Goal: Transaction & Acquisition: Purchase product/service

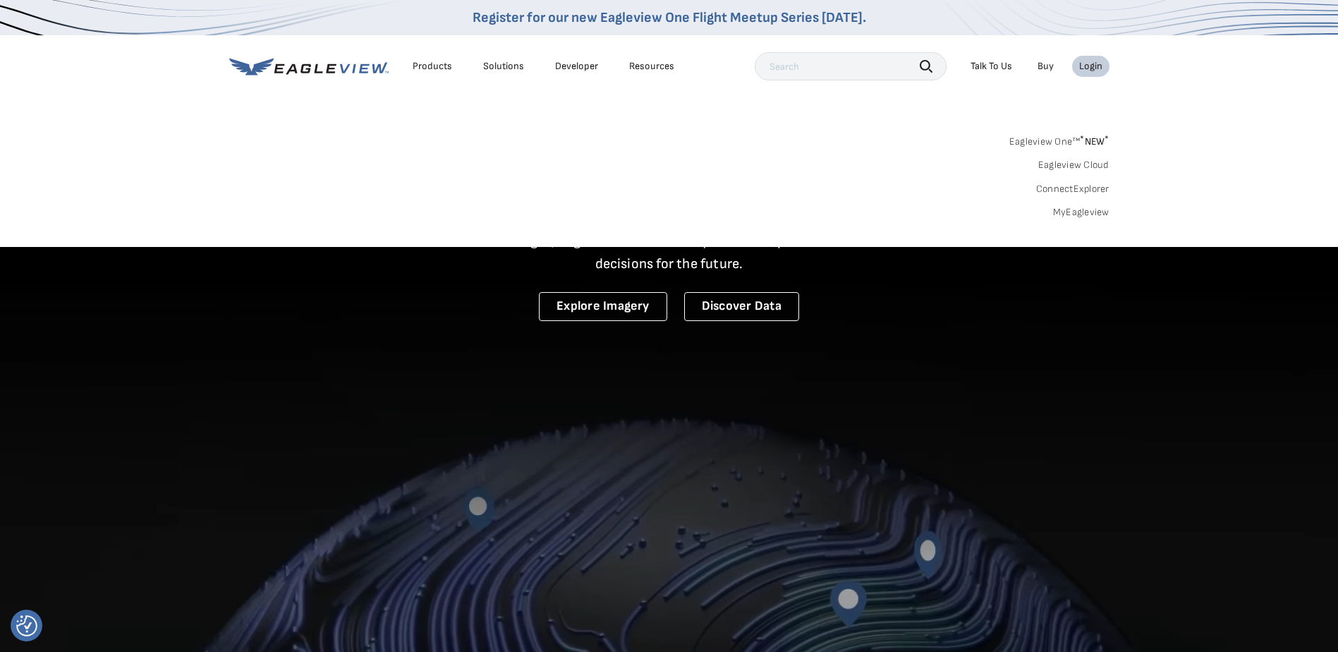
click at [1090, 67] on div "Login" at bounding box center [1090, 66] width 23 height 13
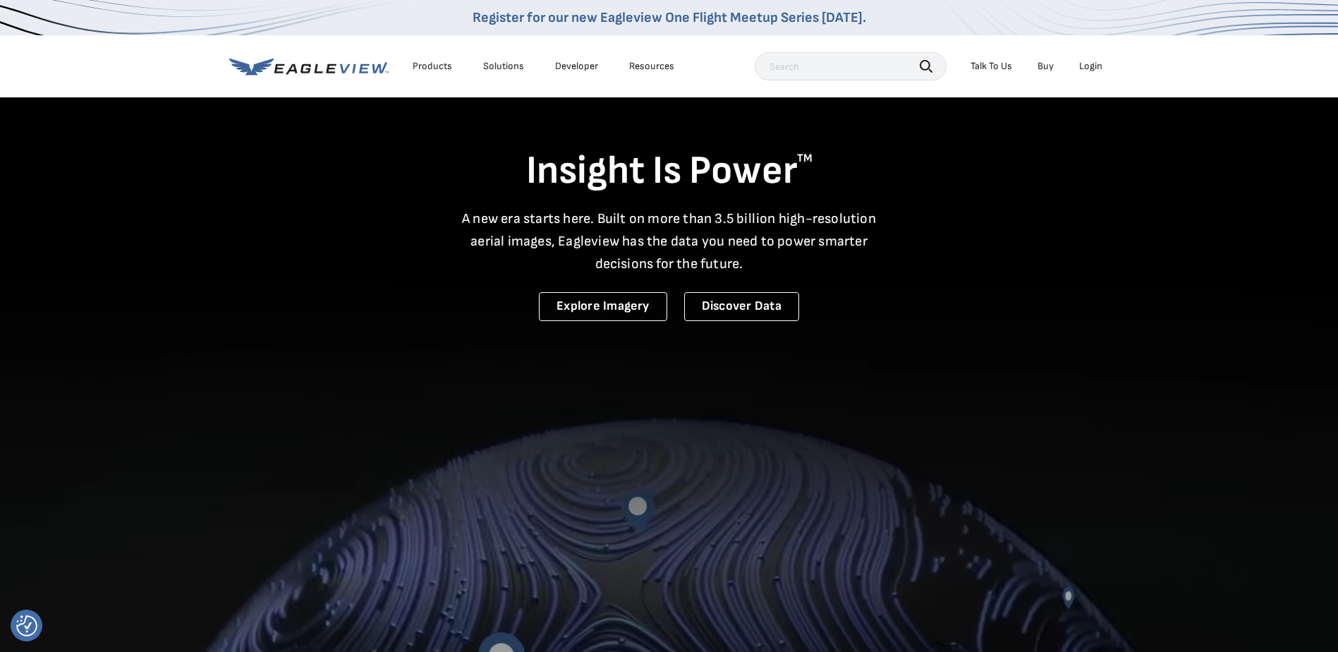
click at [1090, 67] on div "Login" at bounding box center [1090, 66] width 23 height 13
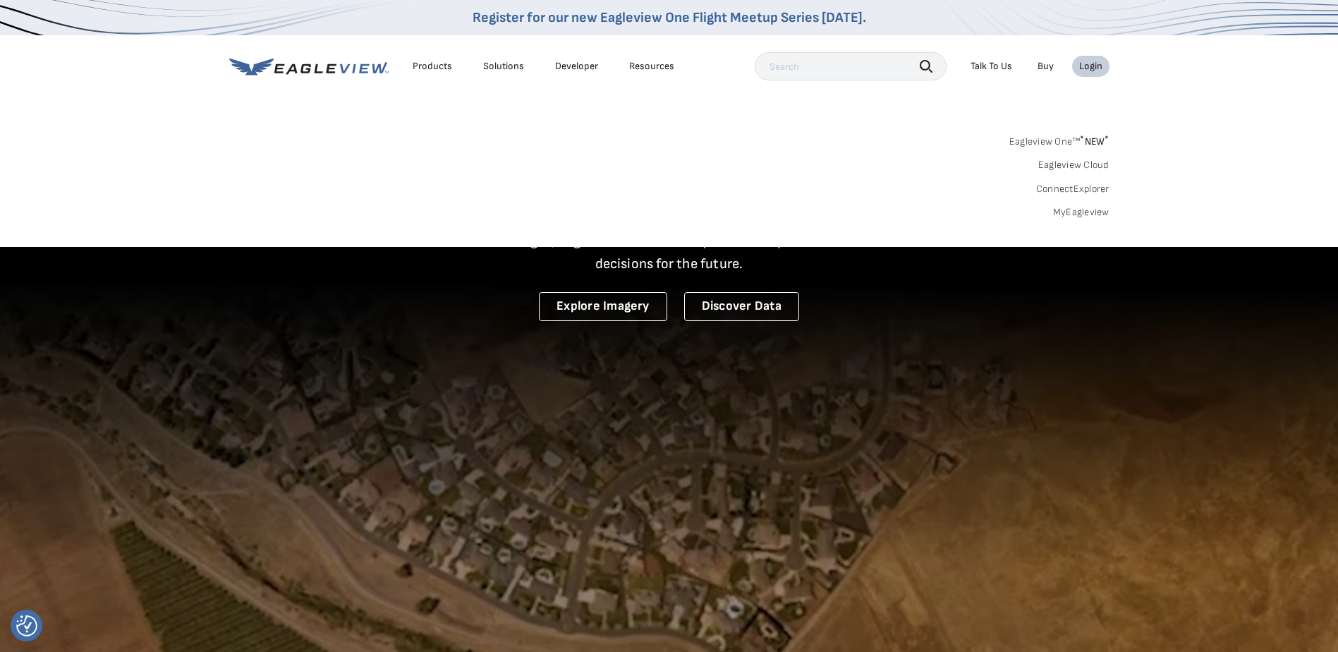
click at [1078, 210] on link "MyEagleview" at bounding box center [1081, 212] width 56 height 13
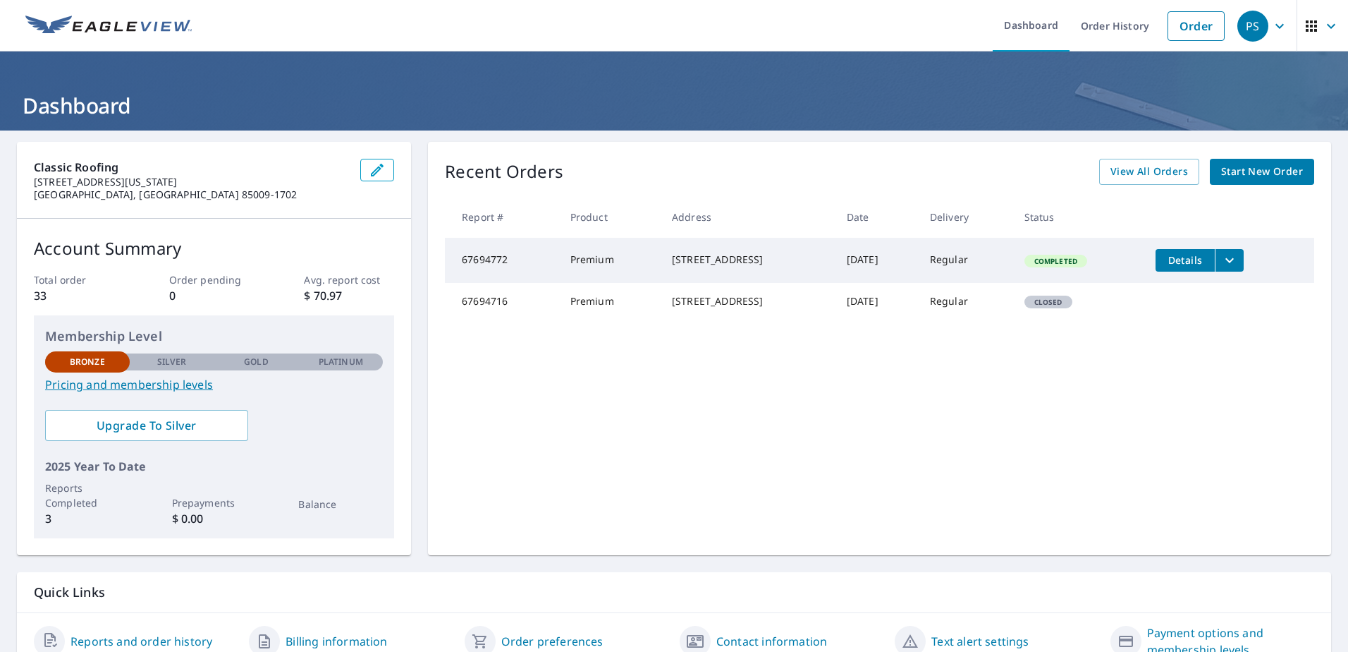
click at [185, 386] on link "Pricing and membership levels" at bounding box center [214, 384] width 338 height 17
click at [1266, 173] on span "Start New Order" at bounding box center [1262, 172] width 82 height 18
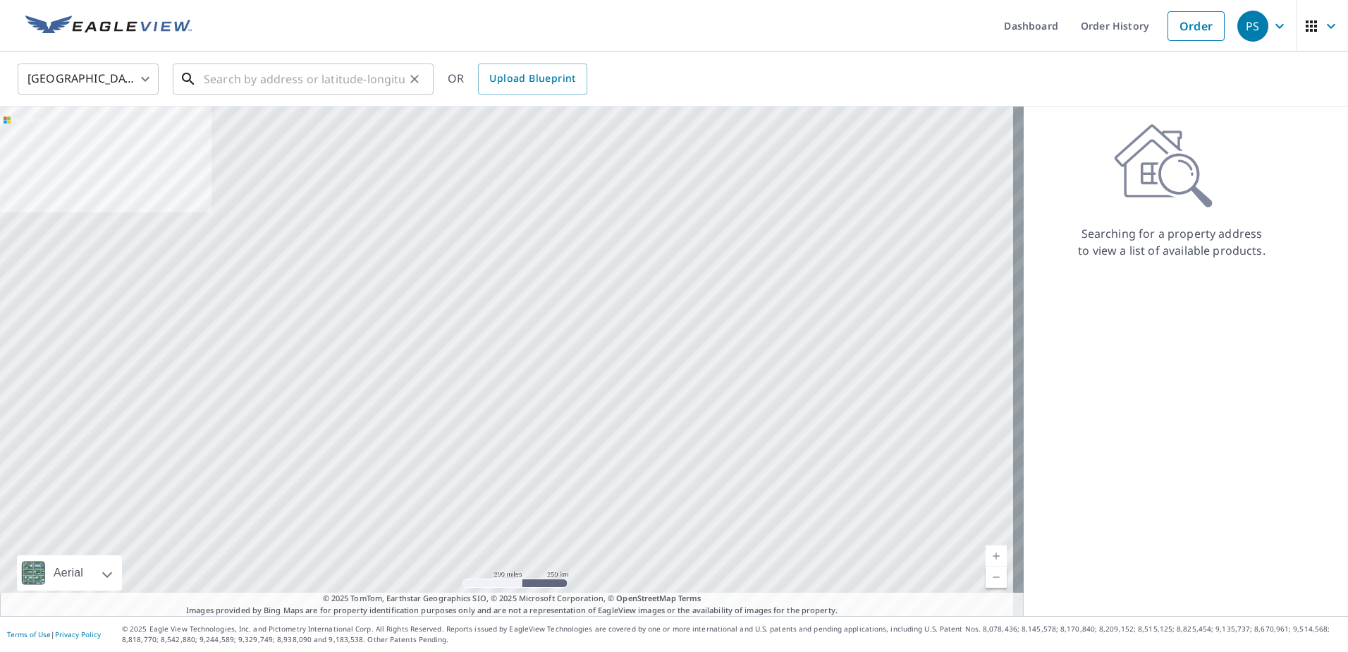
drag, startPoint x: 286, startPoint y: 73, endPoint x: 298, endPoint y: 80, distance: 13.3
click at [298, 80] on input "text" at bounding box center [304, 78] width 201 height 39
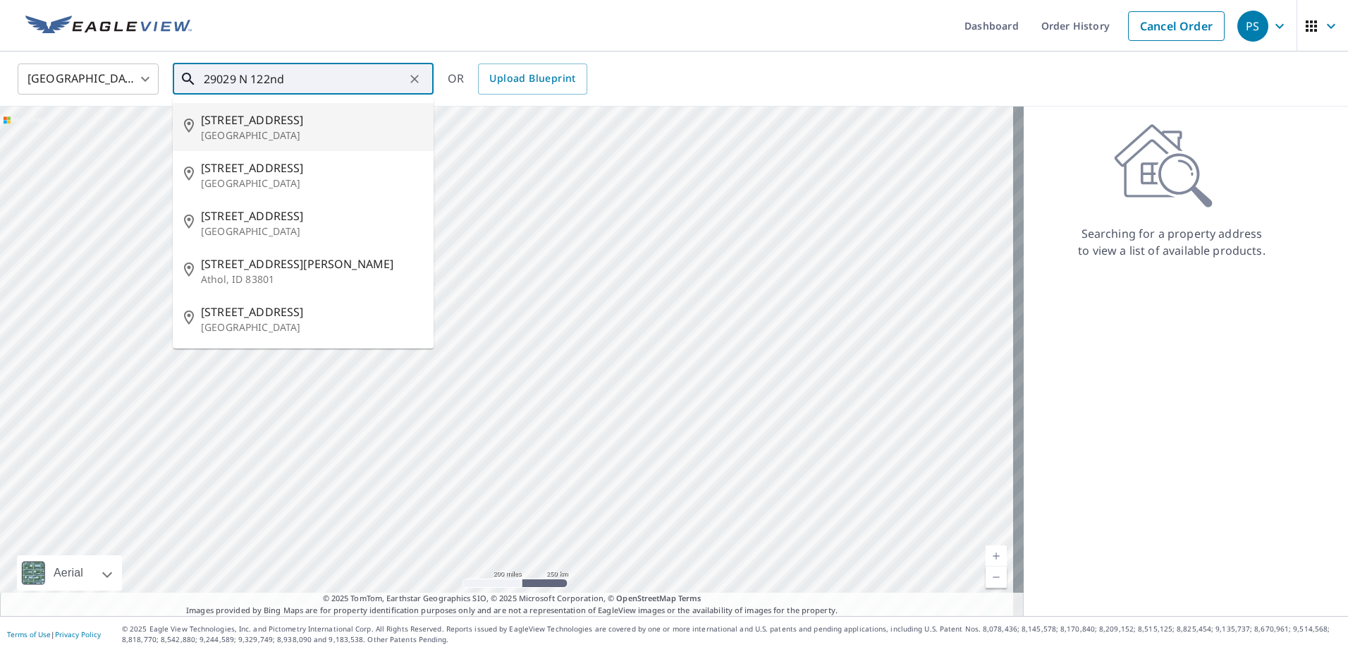
click at [229, 131] on p "Peoria, AZ 85383" at bounding box center [311, 135] width 221 height 14
type input "29029 N 122nd Dr Peoria, AZ 85383"
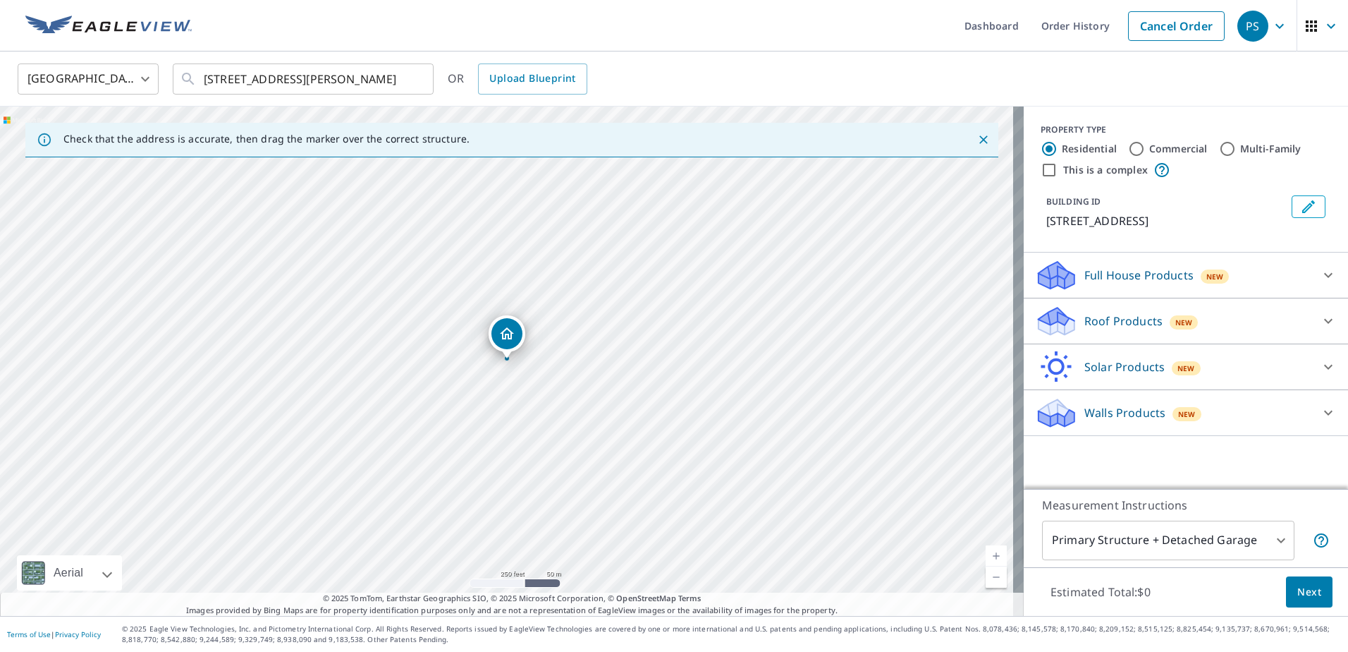
click at [1243, 546] on body "PS PS Dashboard Order History Cancel Order PS United States US ​ 29029 N 122nd …" at bounding box center [674, 326] width 1348 height 652
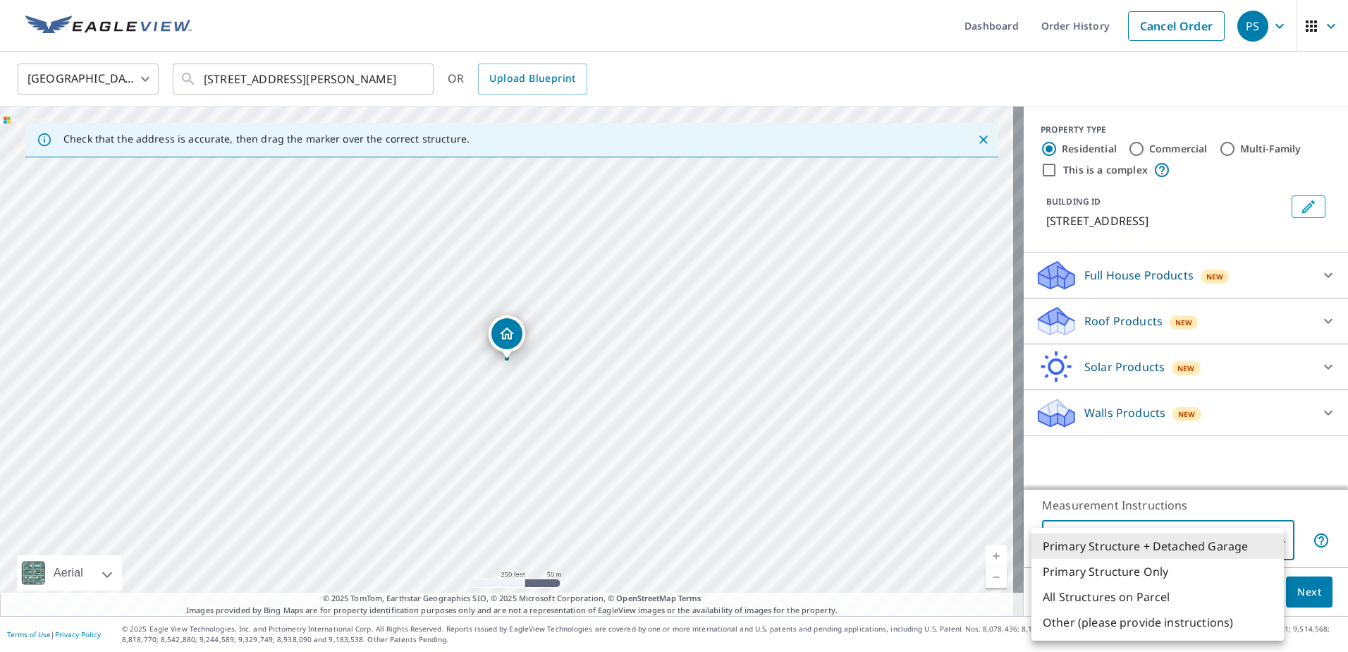
click at [1145, 578] on li "Primary Structure Only" at bounding box center [1158, 571] width 252 height 25
type input "2"
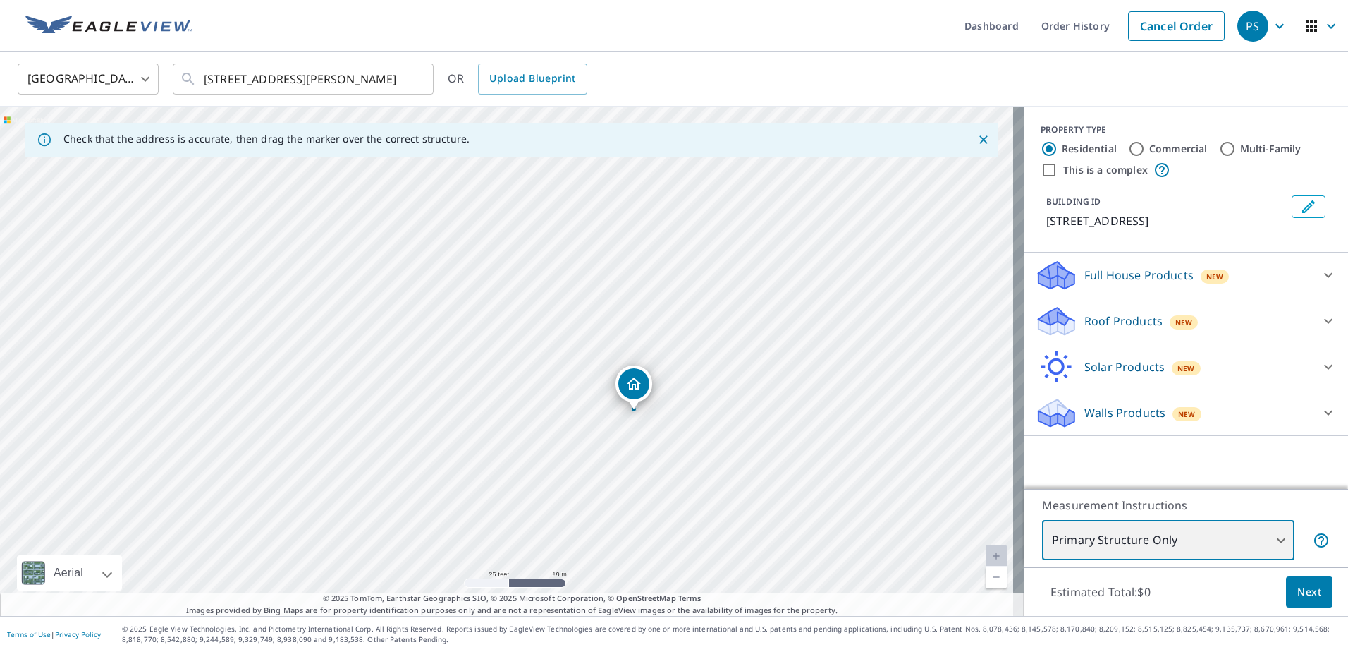
drag, startPoint x: 859, startPoint y: 441, endPoint x: 724, endPoint y: 447, distance: 134.8
click at [743, 449] on div "29029 N 122nd Dr Peoria, AZ 85383" at bounding box center [512, 360] width 1024 height 509
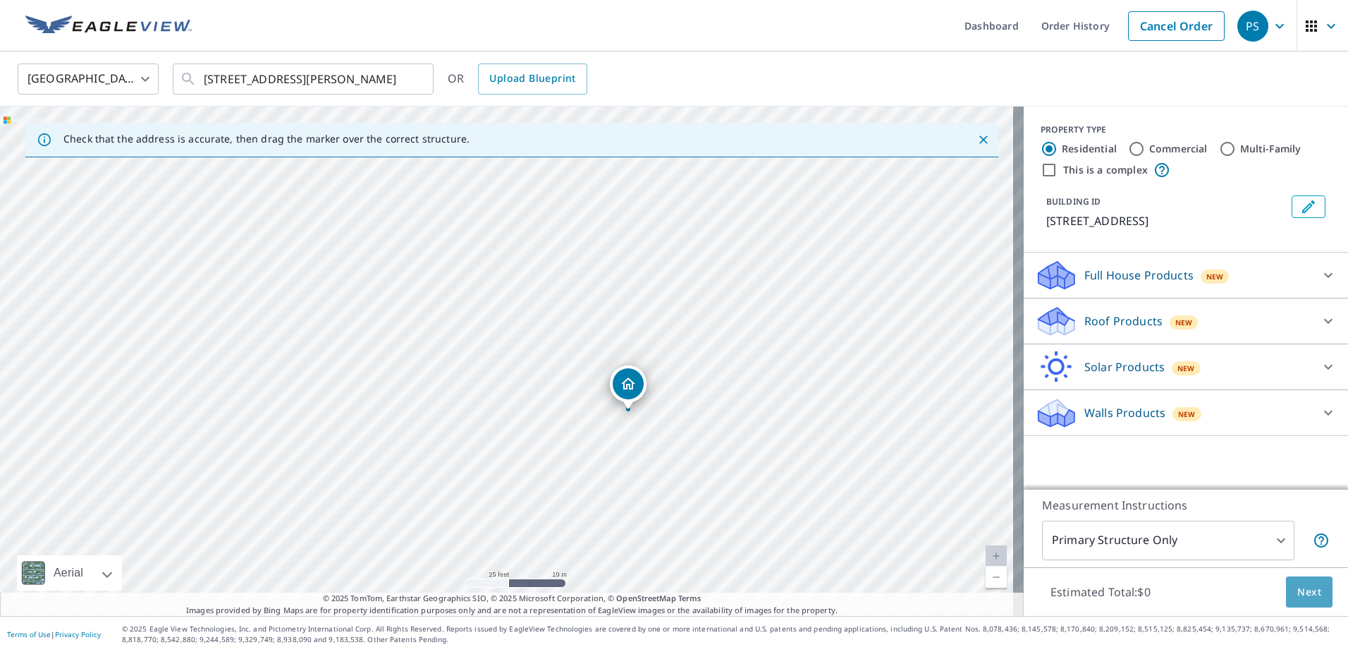
click at [1300, 585] on span "Next" at bounding box center [1310, 592] width 24 height 18
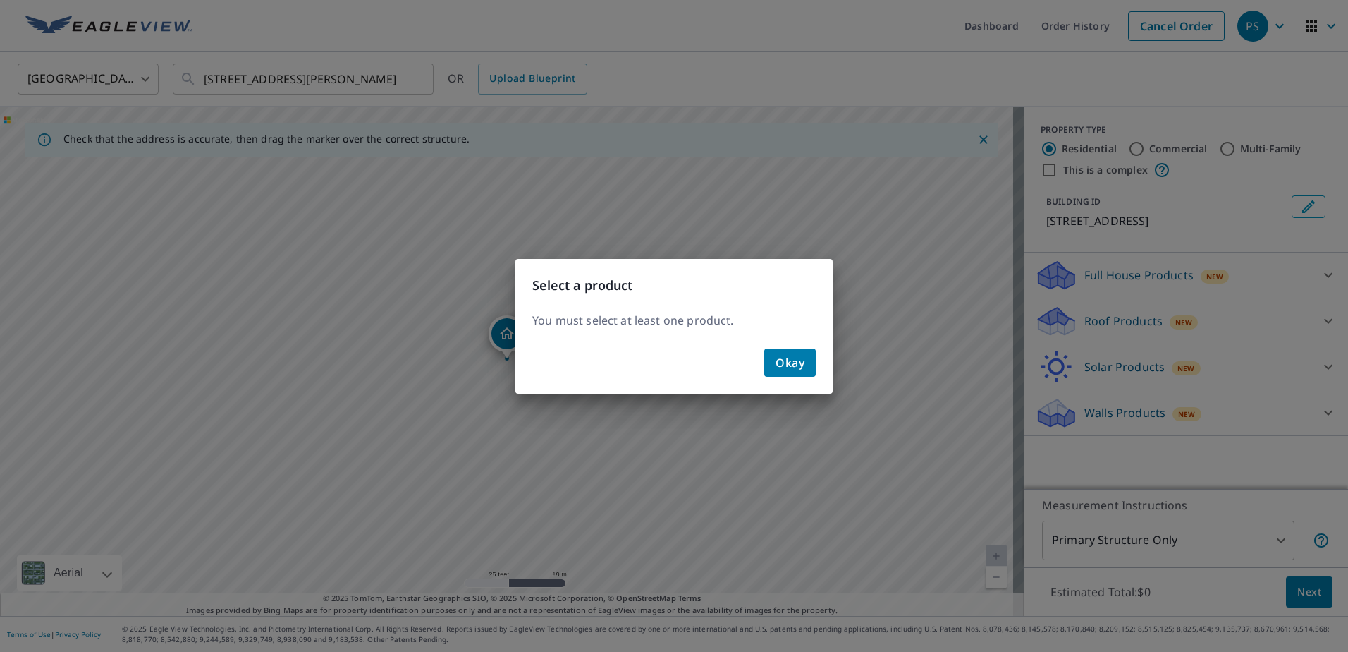
click at [789, 371] on span "Okay" at bounding box center [790, 363] width 29 height 20
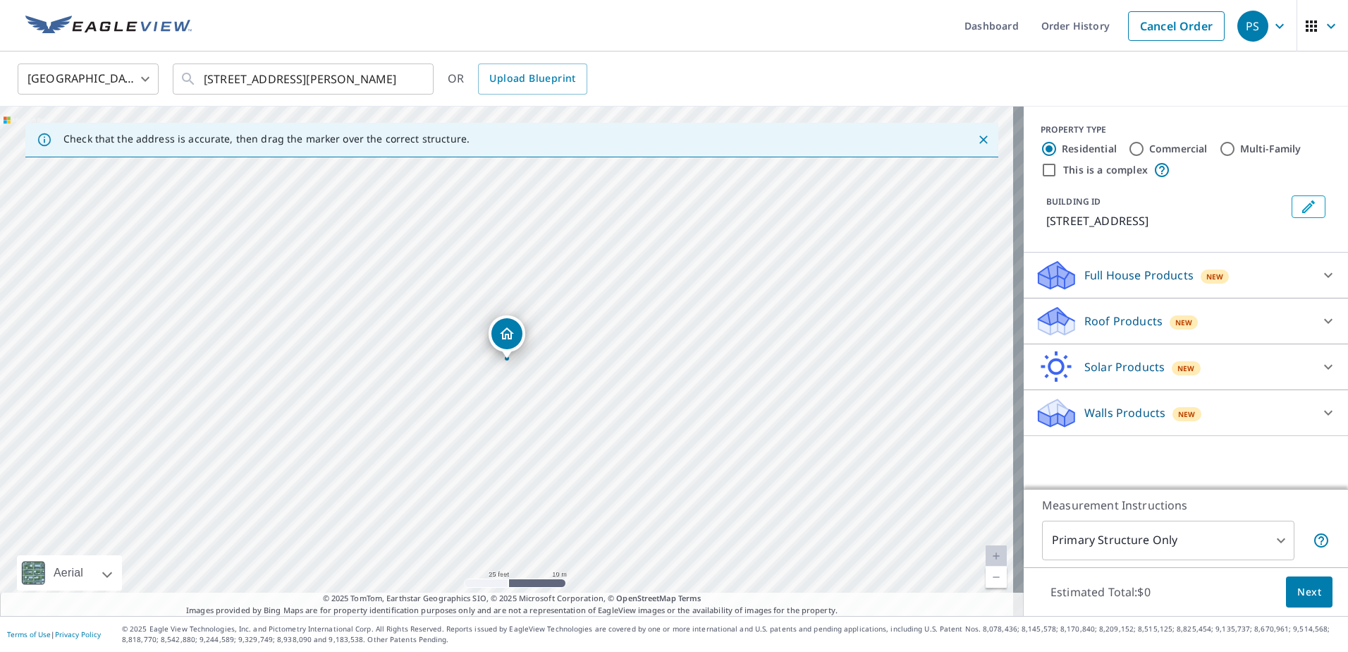
click at [1114, 318] on p "Roof Products" at bounding box center [1124, 320] width 78 height 17
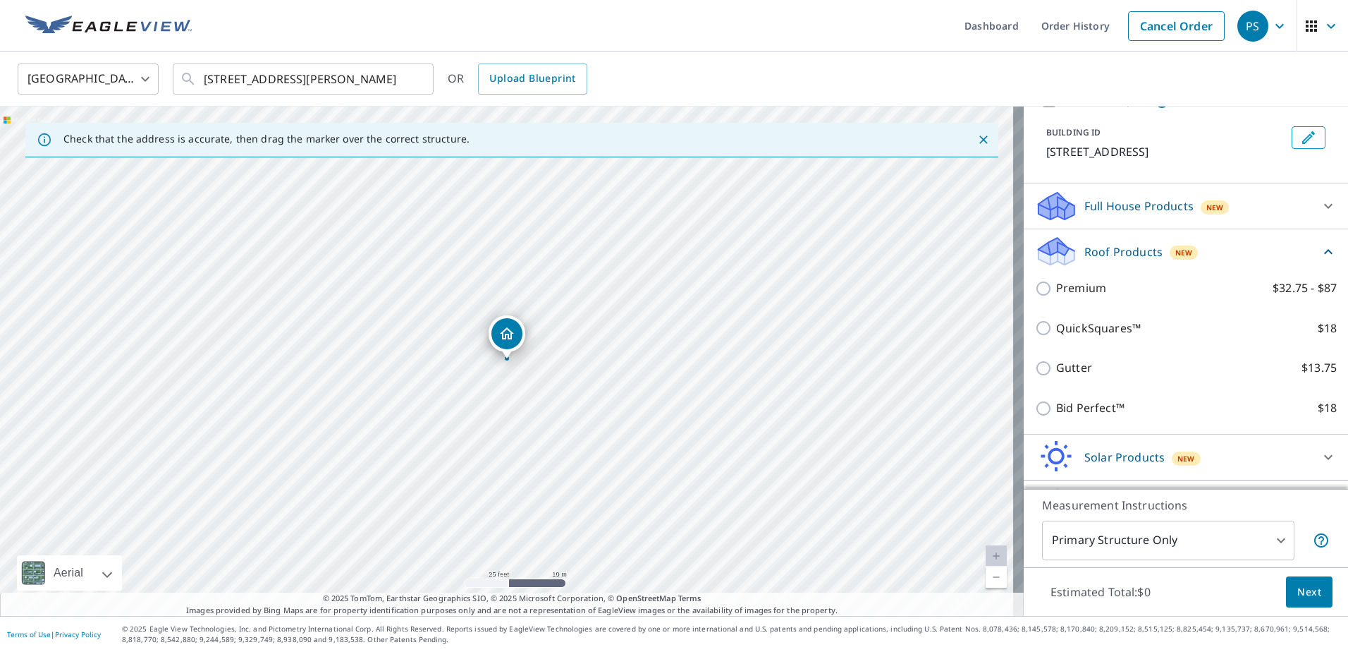
scroll to position [71, 0]
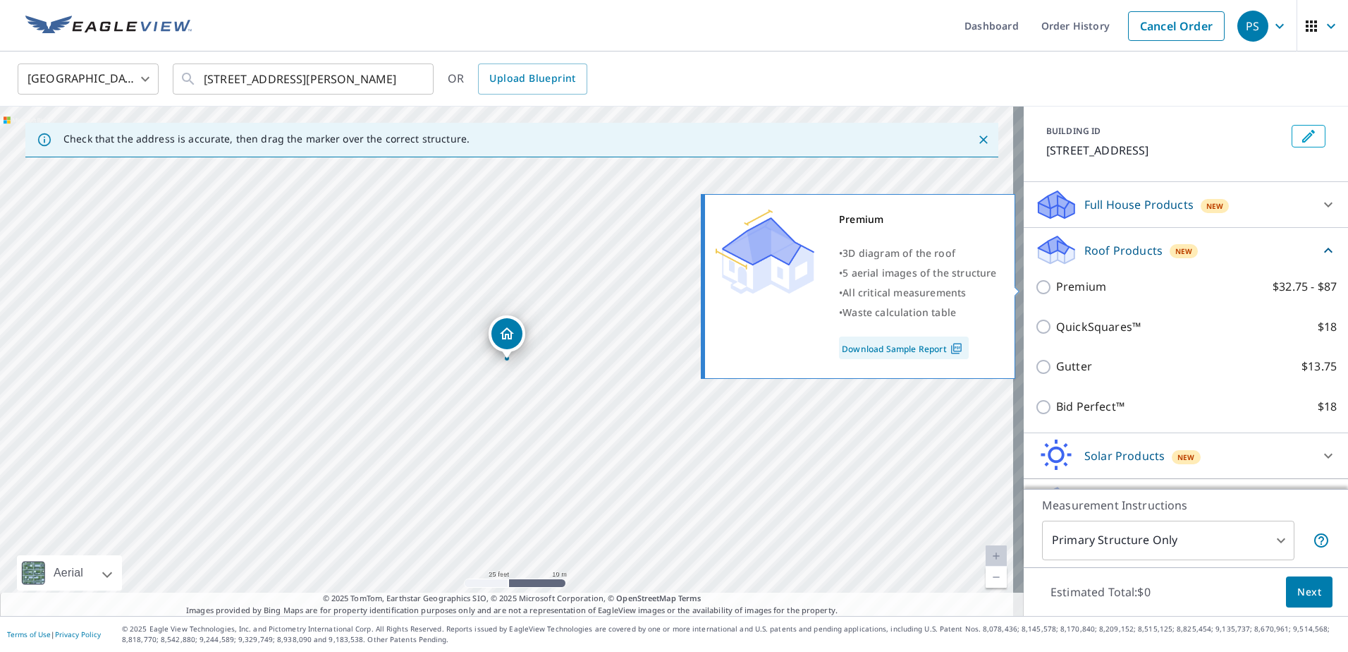
click at [1043, 288] on input "Premium $32.75 - $87" at bounding box center [1045, 287] width 21 height 17
checkbox input "true"
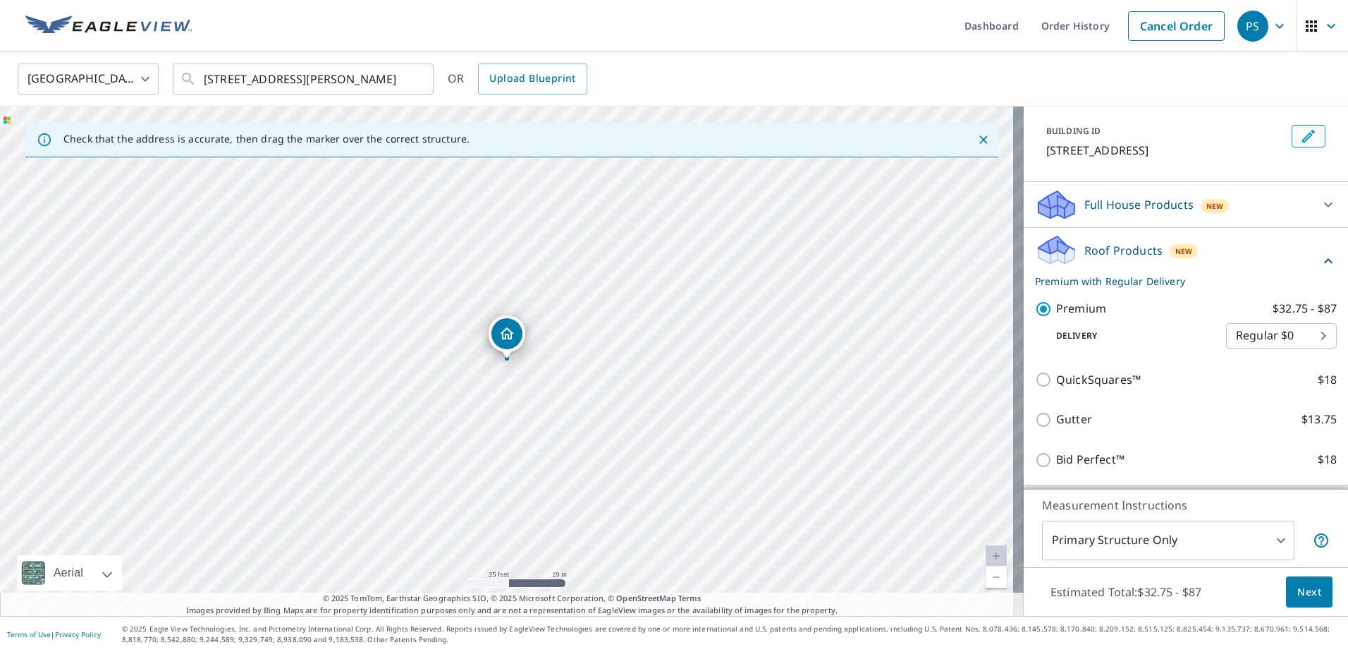
click at [1314, 591] on button "Next" at bounding box center [1309, 592] width 47 height 32
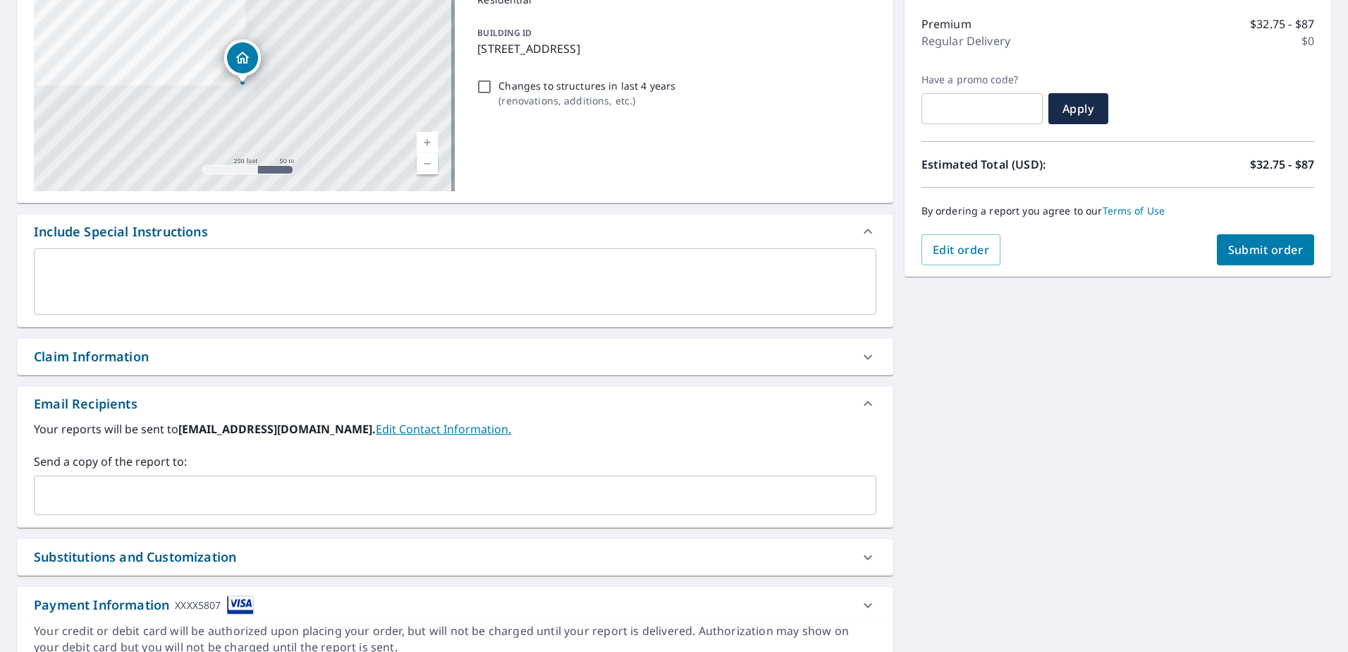
scroll to position [212, 0]
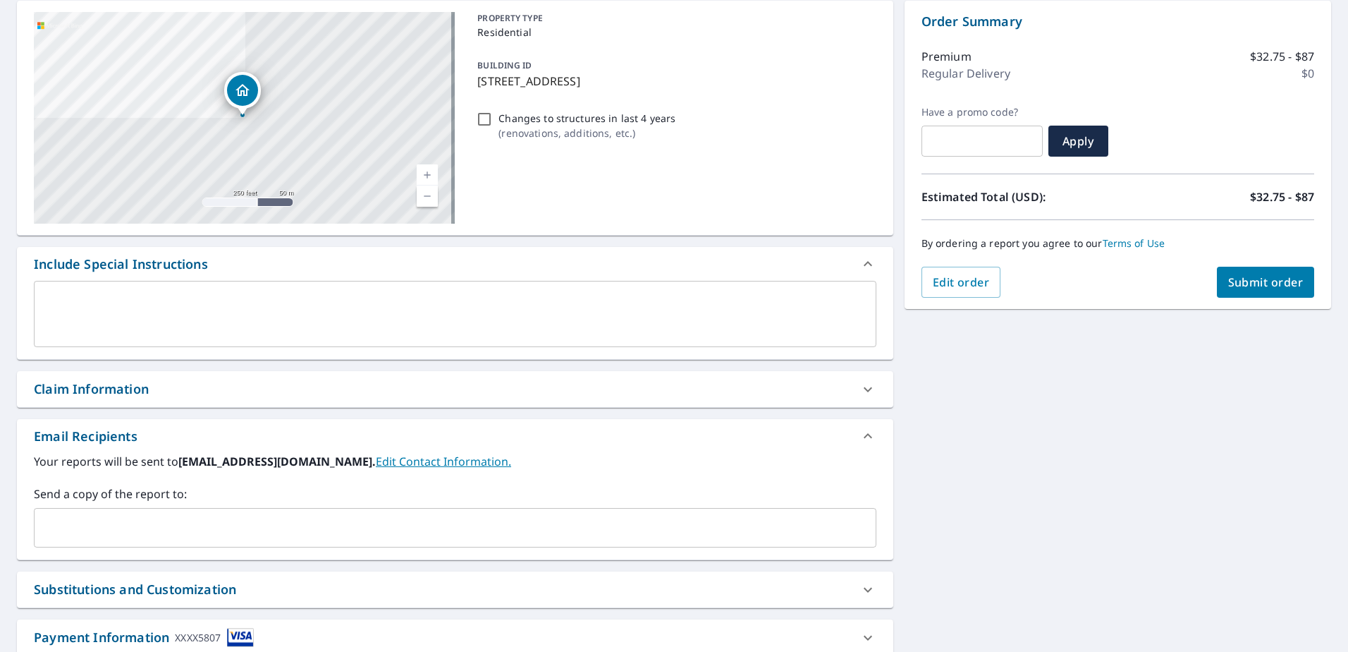
click at [1270, 292] on button "Submit order" at bounding box center [1266, 282] width 98 height 31
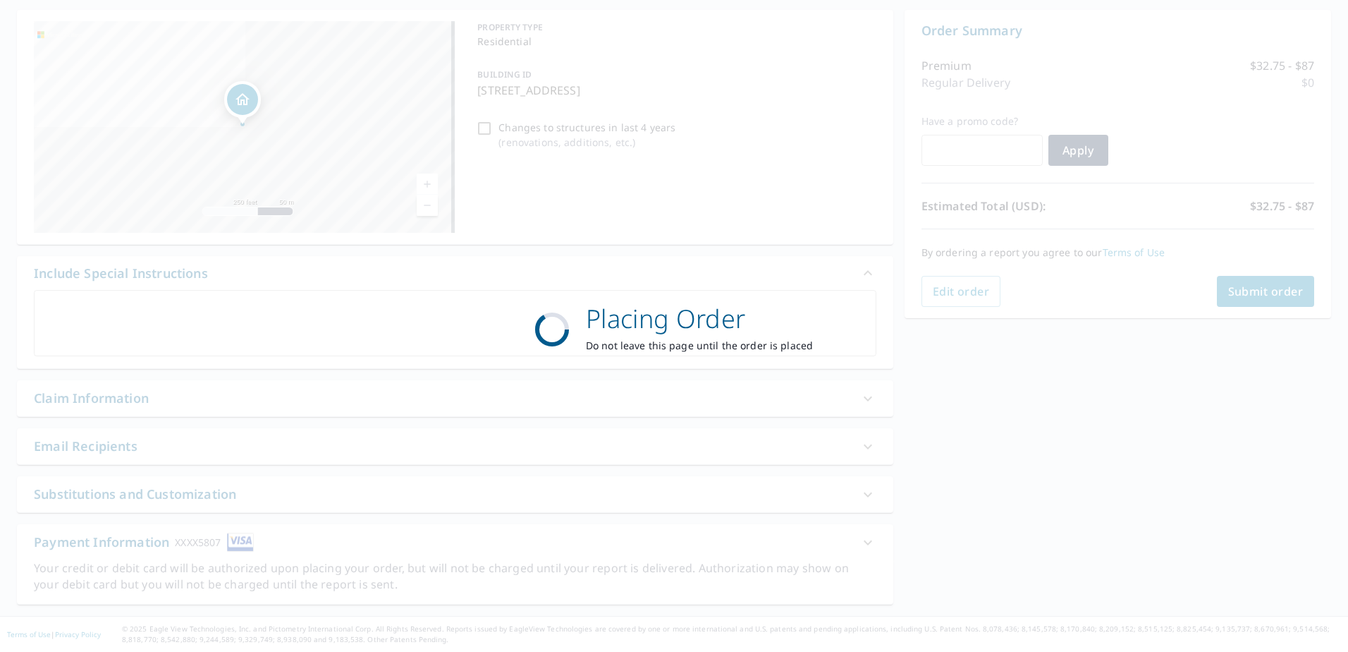
scroll to position [132, 0]
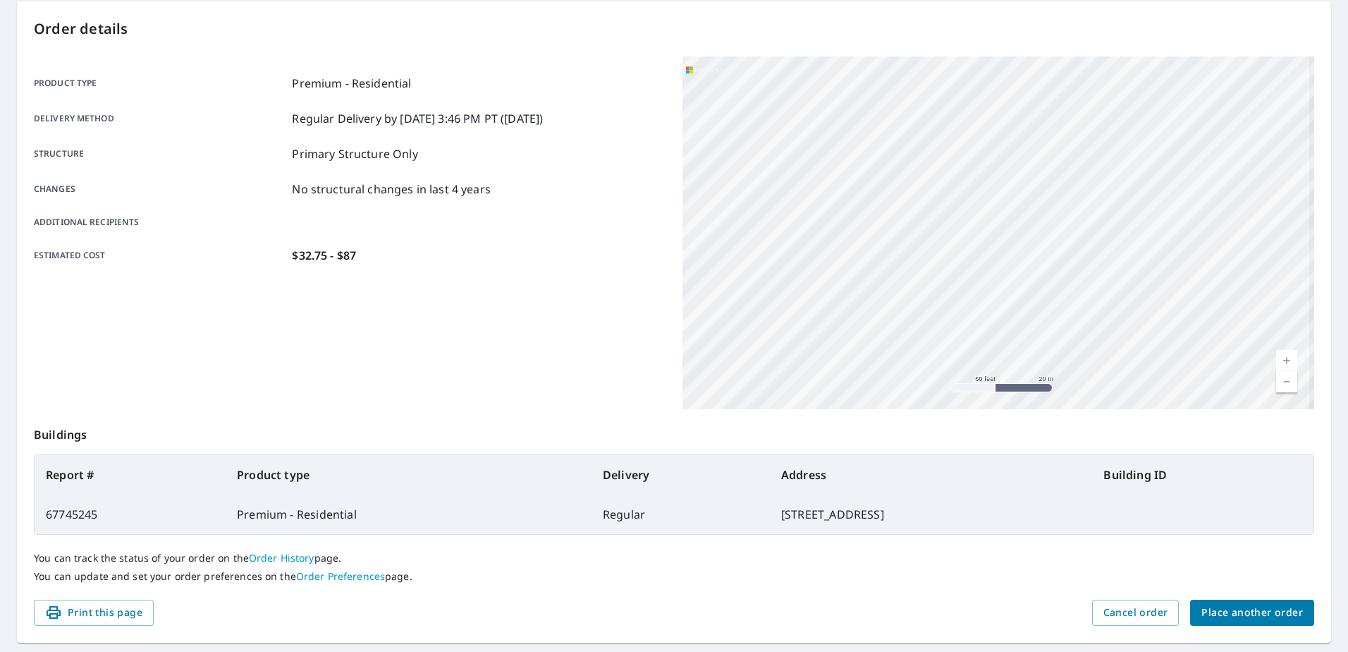
scroll to position [178, 0]
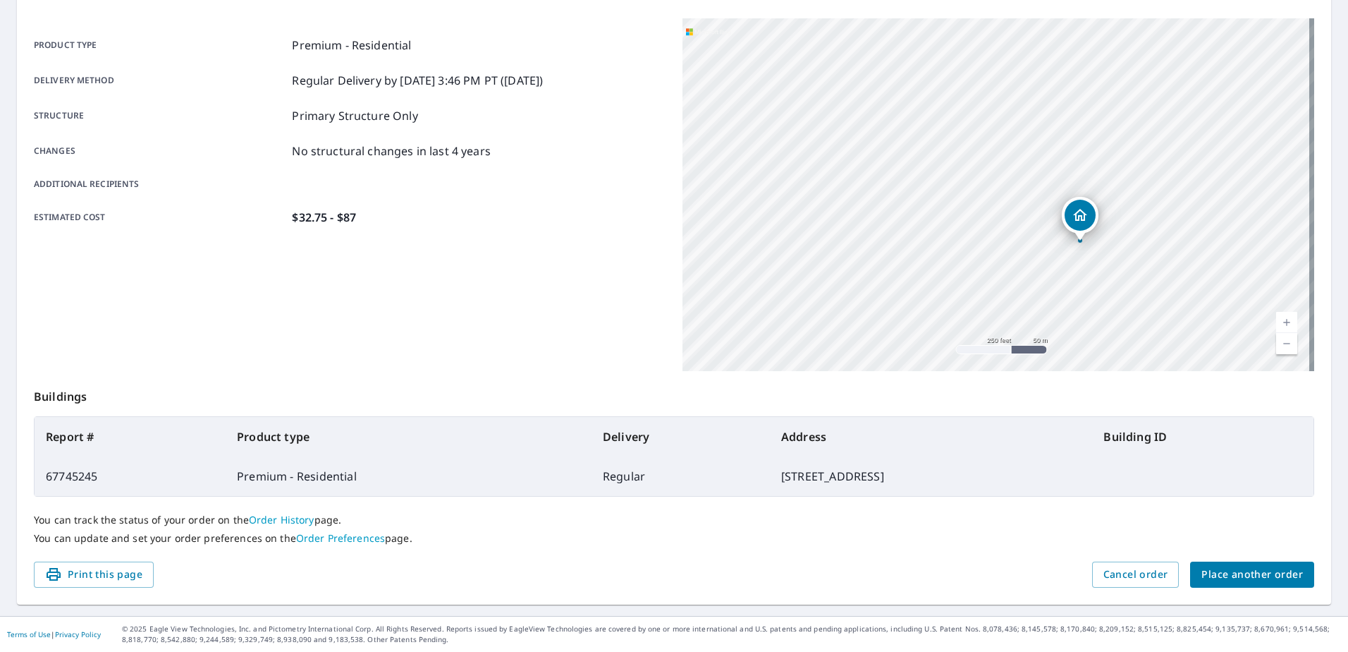
drag, startPoint x: 1114, startPoint y: 209, endPoint x: 1026, endPoint y: 226, distance: 89.8
click at [1026, 226] on div "29029 N 122nd Dr Peoria, AZ 85383" at bounding box center [999, 194] width 632 height 353
